Goal: Task Accomplishment & Management: Use online tool/utility

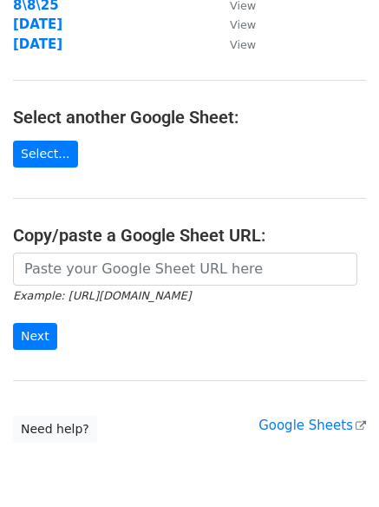
scroll to position [301, 0]
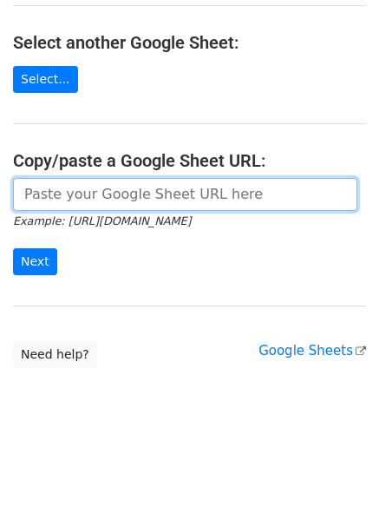
drag, startPoint x: 155, startPoint y: 197, endPoint x: 142, endPoint y: 210, distance: 18.4
click at [155, 197] on input "url" at bounding box center [185, 194] width 345 height 33
paste input "https://docs.google.com/spreadsheets/d/1DunTqpD3HtqjmqYEMDWbTpebRaEQ5Rwr2B_-wkO…"
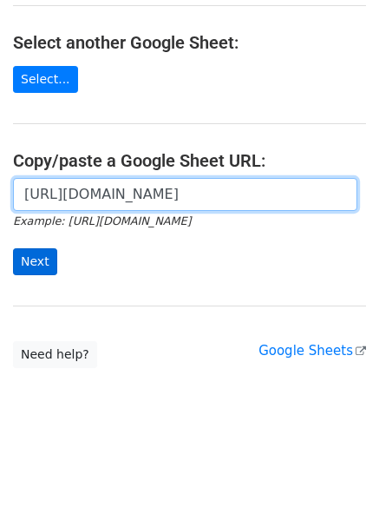
scroll to position [0, 398]
type input "https://docs.google.com/spreadsheets/d/1DunTqpD3HtqjmqYEMDWbTpebRaEQ5Rwr2B_-wkO…"
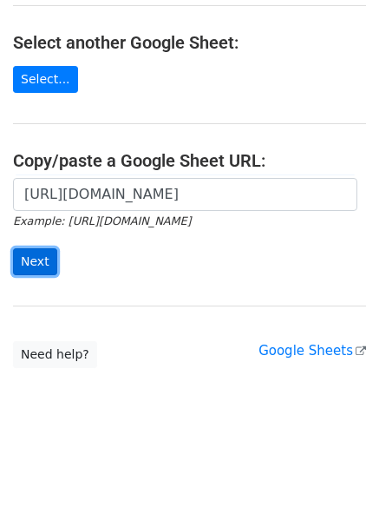
scroll to position [0, 0]
click at [36, 261] on input "Next" at bounding box center [35, 261] width 44 height 27
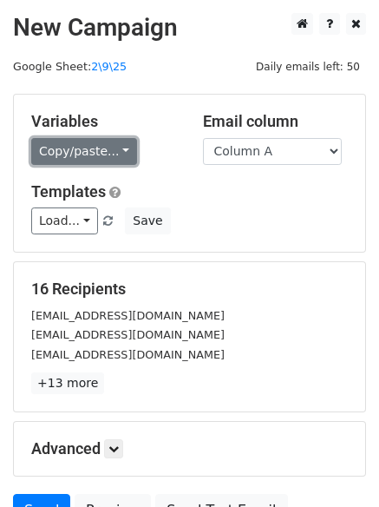
click at [89, 140] on link "Copy/paste..." at bounding box center [84, 151] width 106 height 27
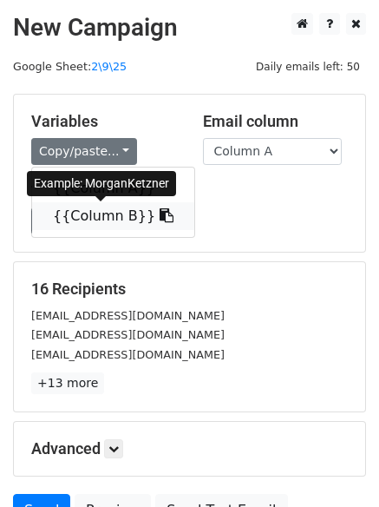
click at [97, 214] on link "{{Column B}}" at bounding box center [113, 216] width 162 height 28
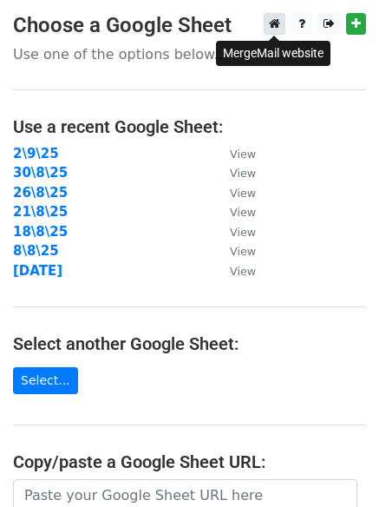
click at [275, 27] on icon at bounding box center [274, 23] width 11 height 12
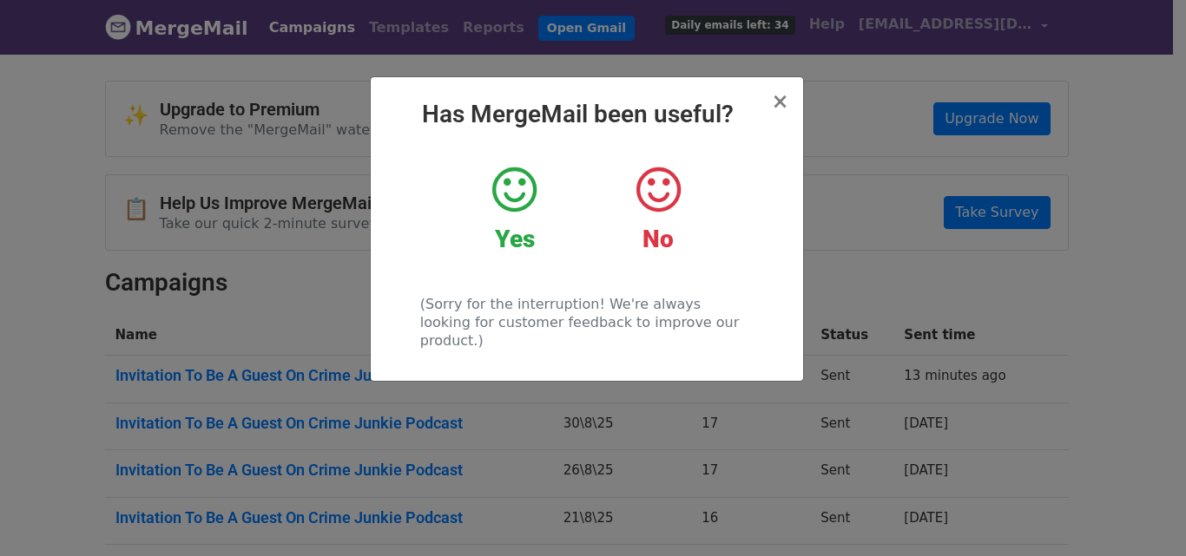
click at [831, 113] on div "× Has MergeMail been useful? Yes No (Sorry for the interruption! We're always l…" at bounding box center [593, 304] width 1186 height 504
